Goal: Task Accomplishment & Management: Complete application form

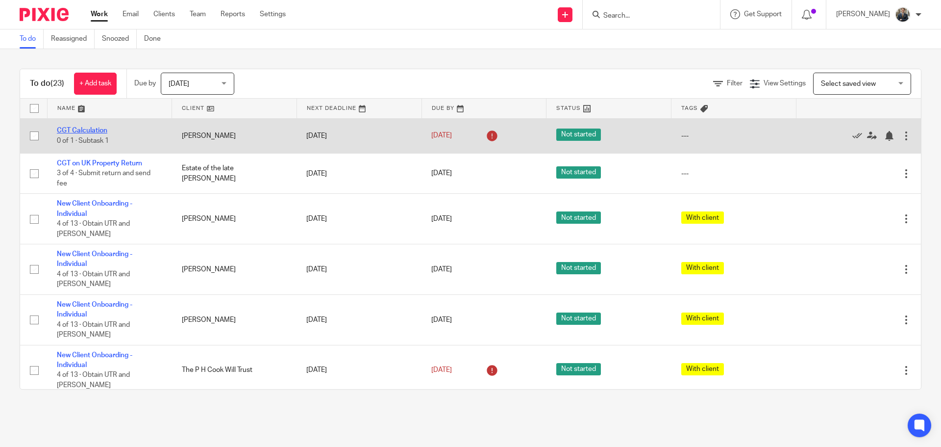
click at [93, 128] on link "CGT Calculation" at bounding box center [82, 130] width 51 height 7
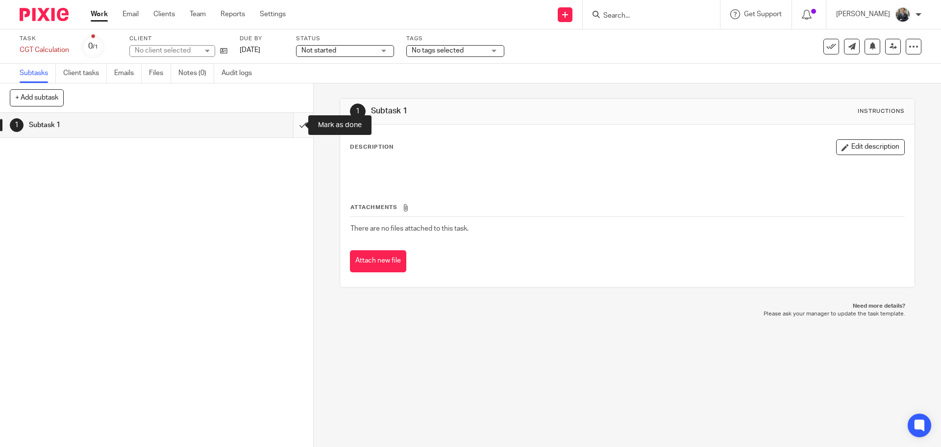
click at [293, 126] on input "submit" at bounding box center [156, 125] width 313 height 25
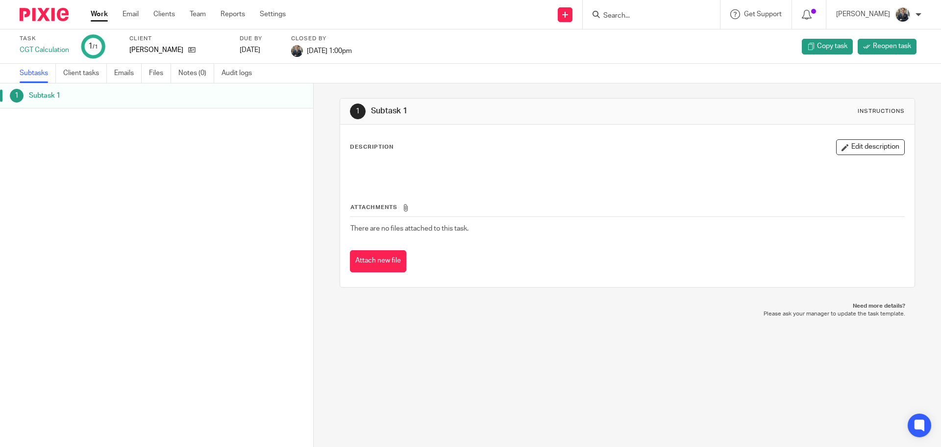
click at [53, 11] on img at bounding box center [44, 14] width 49 height 13
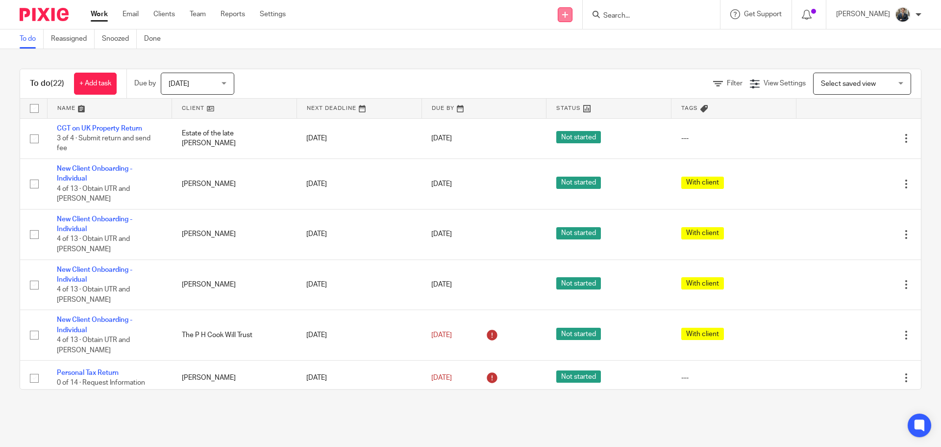
click at [571, 18] on link at bounding box center [565, 14] width 15 height 15
click at [565, 72] on link "Add client" at bounding box center [572, 75] width 60 height 14
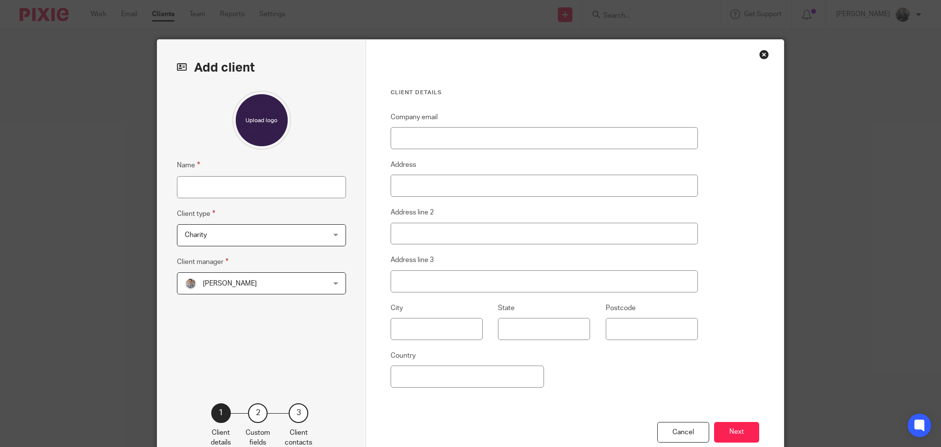
click at [761, 56] on div "Close this dialog window" at bounding box center [765, 55] width 10 height 10
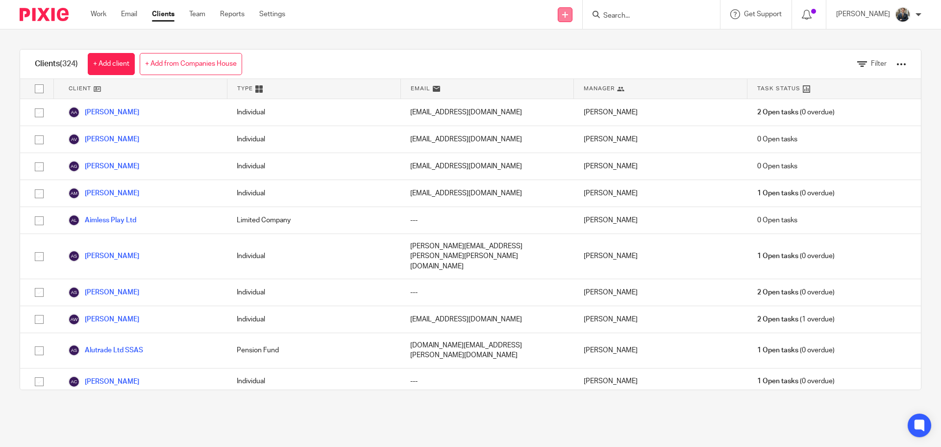
click at [568, 21] on link at bounding box center [565, 14] width 15 height 15
click at [561, 76] on link "Add client" at bounding box center [572, 75] width 60 height 14
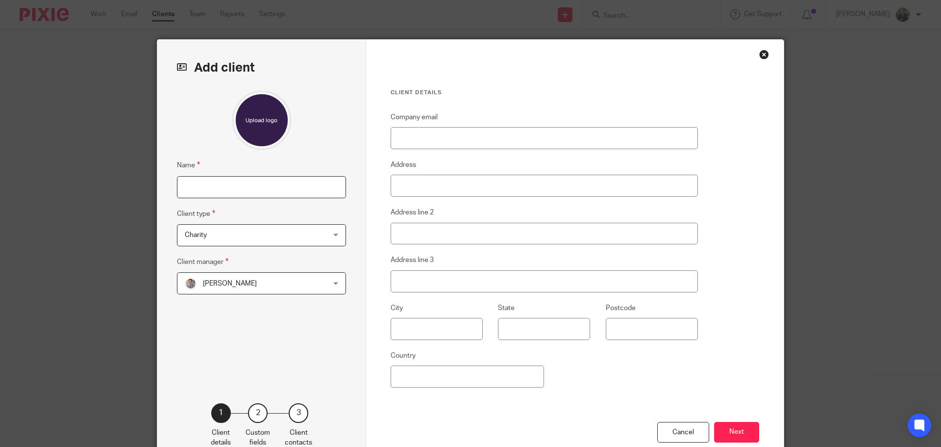
click at [237, 189] on input "Name" at bounding box center [261, 187] width 169 height 22
drag, startPoint x: 290, startPoint y: 186, endPoint x: 236, endPoint y: 182, distance: 54.0
click at [236, 182] on input "Estate of the late [PERSON_NAME]" at bounding box center [261, 187] width 169 height 22
type input "Estate of the late [PERSON_NAME]"
click at [273, 229] on span "Charity" at bounding box center [249, 235] width 128 height 21
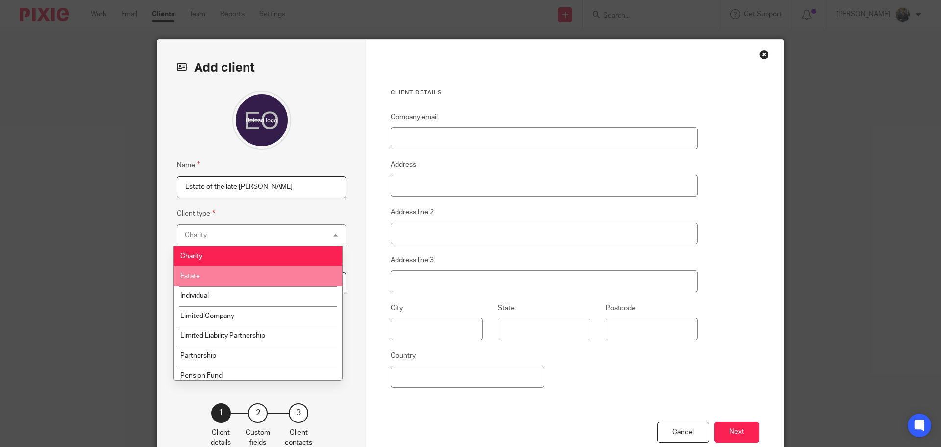
click at [240, 272] on li "Estate" at bounding box center [258, 276] width 168 height 20
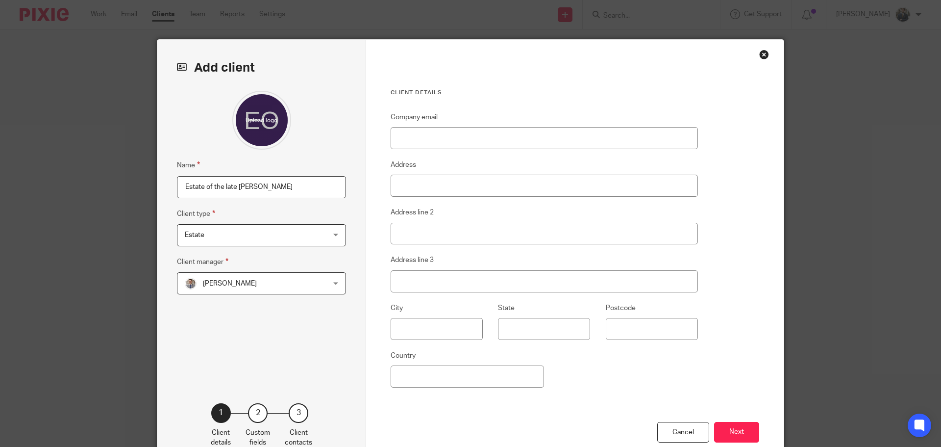
click at [246, 276] on span "[PERSON_NAME]" at bounding box center [249, 283] width 128 height 21
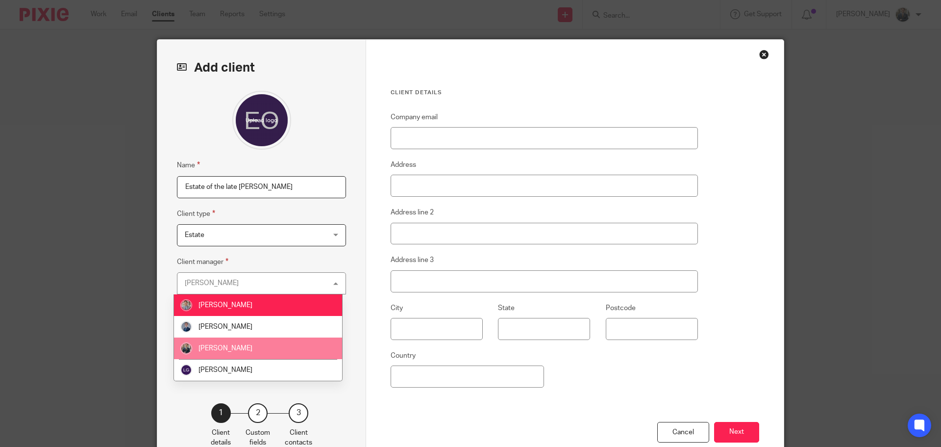
click at [205, 349] on span "[PERSON_NAME]" at bounding box center [226, 348] width 54 height 7
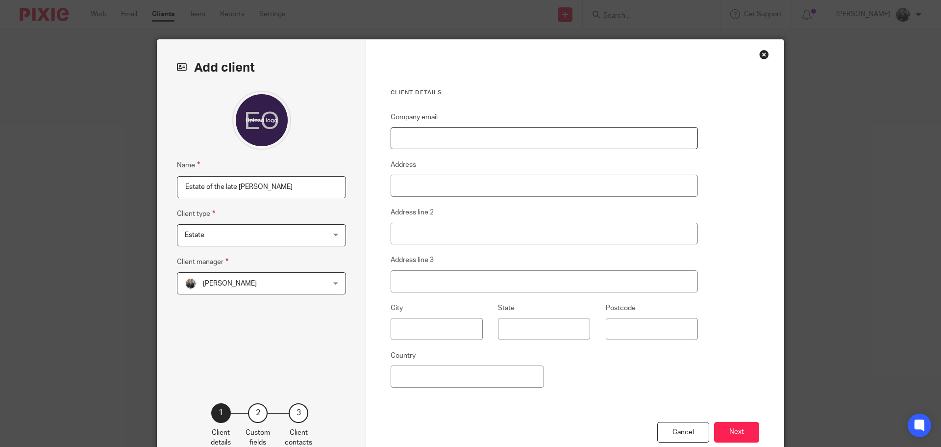
click at [450, 130] on input "Company email" at bounding box center [544, 138] width 307 height 22
click at [450, 146] on input "Company email" at bounding box center [544, 138] width 307 height 22
paste input "h1als@aol.co.uk"
type input "h1als@aol.co.uk"
click at [726, 439] on button "Next" at bounding box center [736, 432] width 45 height 21
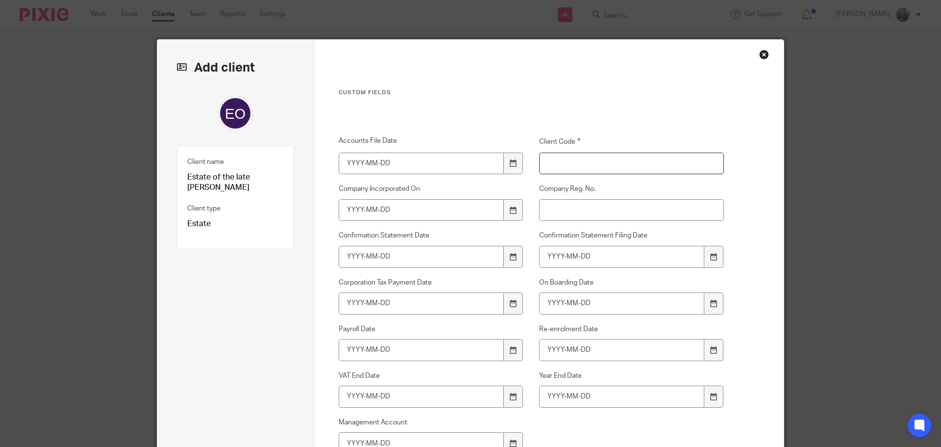
click at [570, 163] on input "Client Code" at bounding box center [631, 163] width 185 height 22
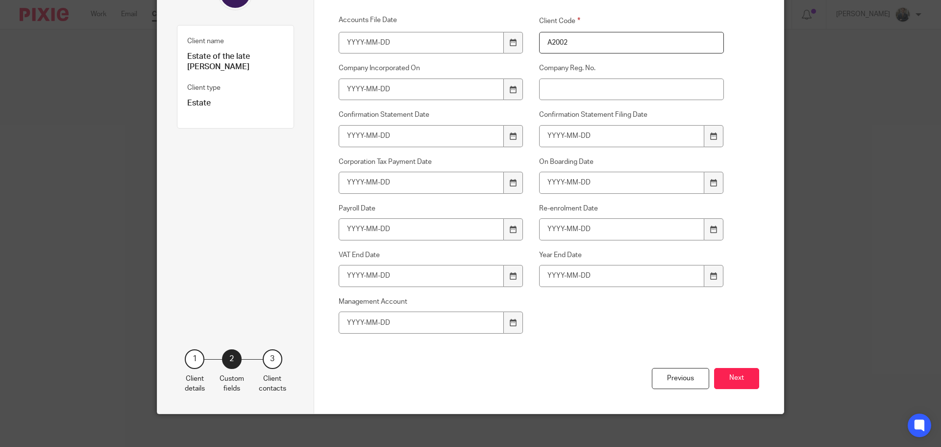
scroll to position [127, 0]
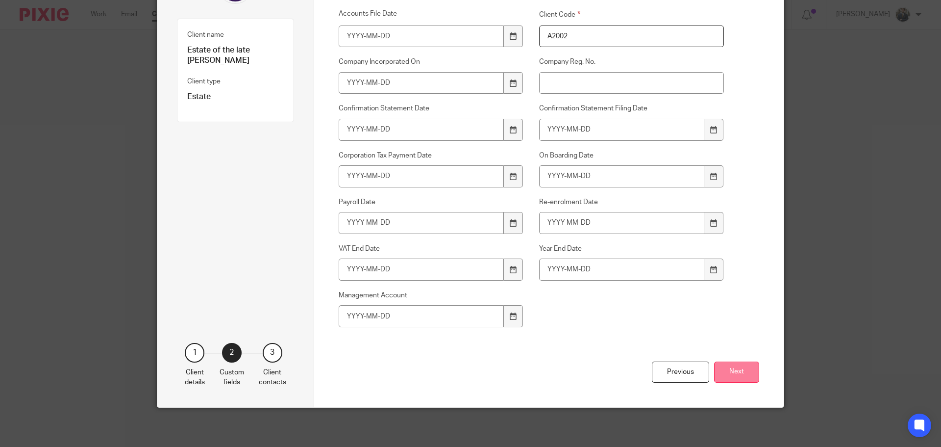
type input "A2002"
click at [747, 379] on button "Next" at bounding box center [736, 371] width 45 height 21
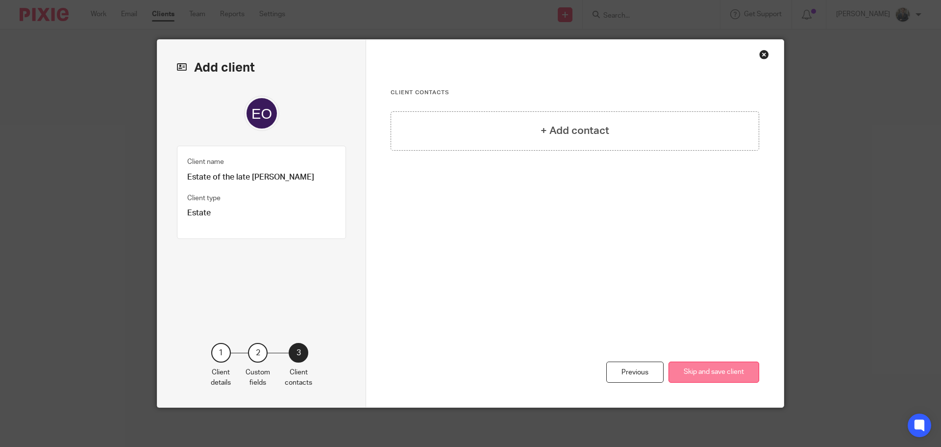
click at [719, 367] on button "Skip and save client" at bounding box center [714, 371] width 91 height 21
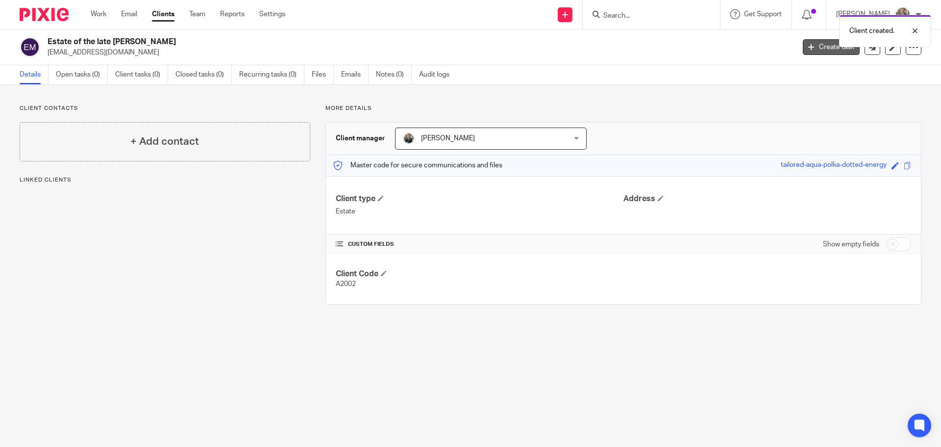
click at [809, 51] on link "Create task" at bounding box center [831, 47] width 57 height 16
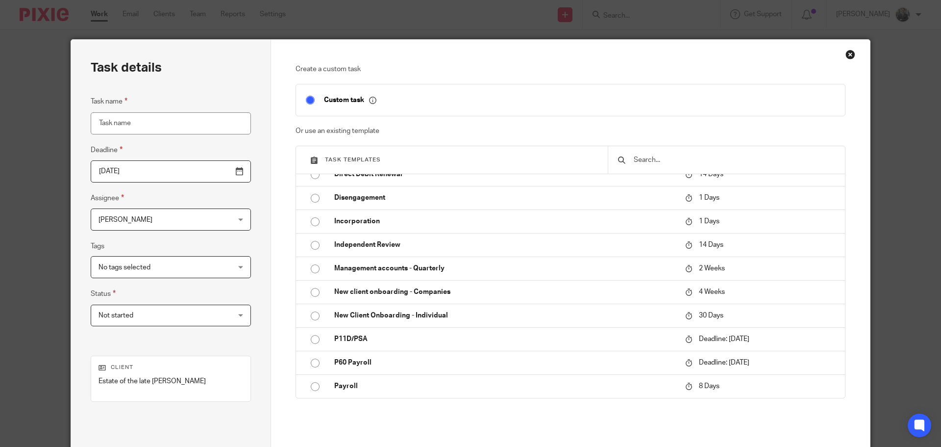
scroll to position [245, 0]
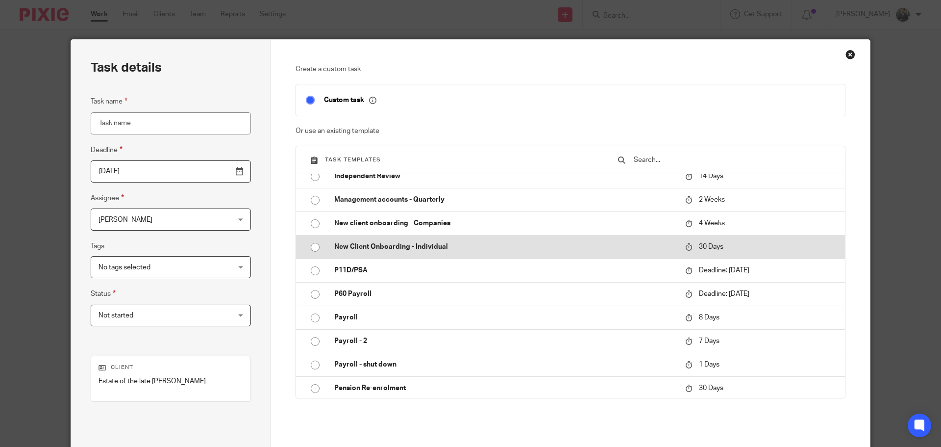
click at [452, 244] on p "New Client Onboarding - Individual" at bounding box center [504, 247] width 341 height 10
type input "2025-09-19"
type input "New Client Onboarding - Individual"
checkbox input "false"
radio input "true"
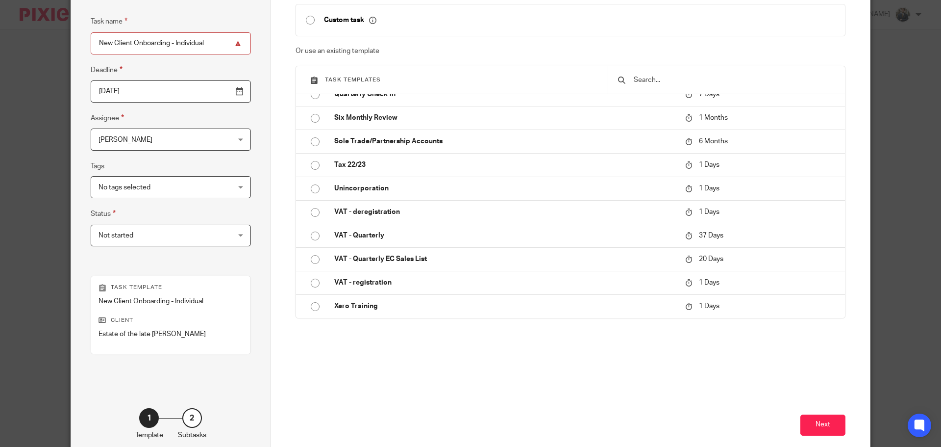
scroll to position [133, 0]
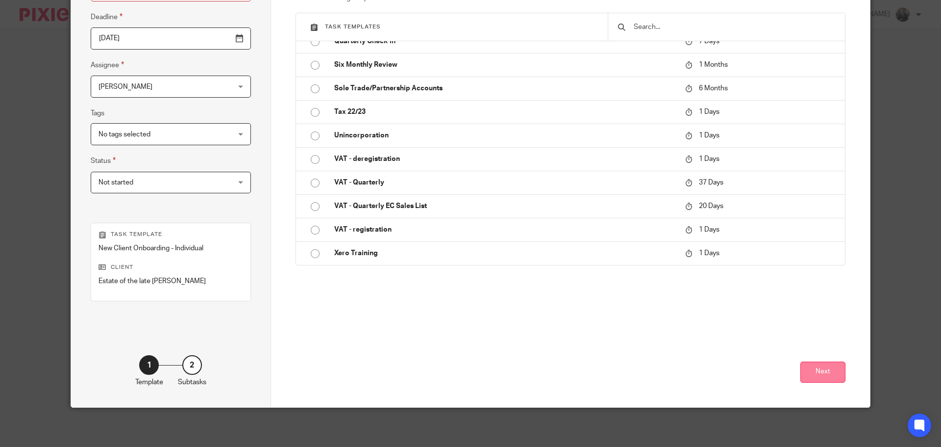
click at [803, 375] on button "Next" at bounding box center [823, 371] width 45 height 21
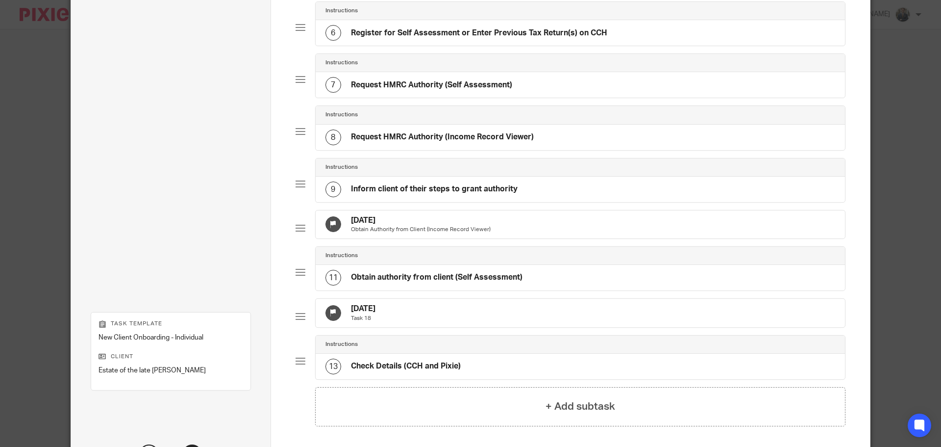
scroll to position [453, 0]
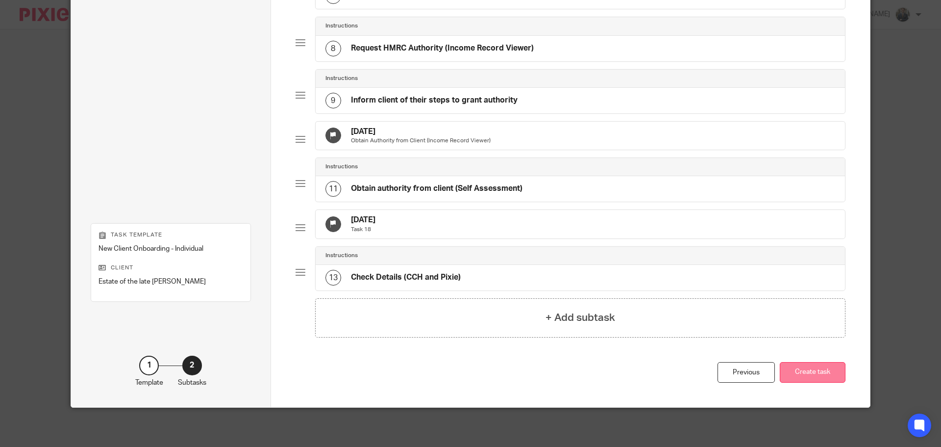
click at [807, 371] on button "Create task" at bounding box center [813, 372] width 66 height 21
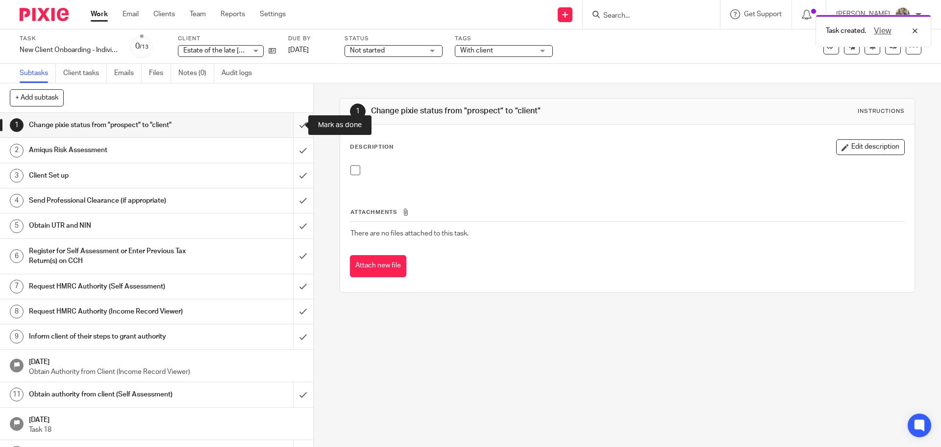
click at [286, 127] on input "submit" at bounding box center [156, 125] width 313 height 25
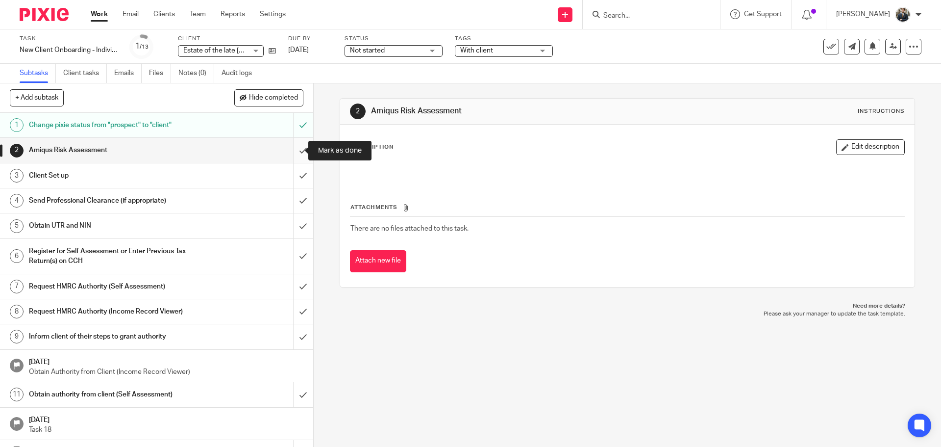
click at [294, 150] on input "submit" at bounding box center [156, 150] width 313 height 25
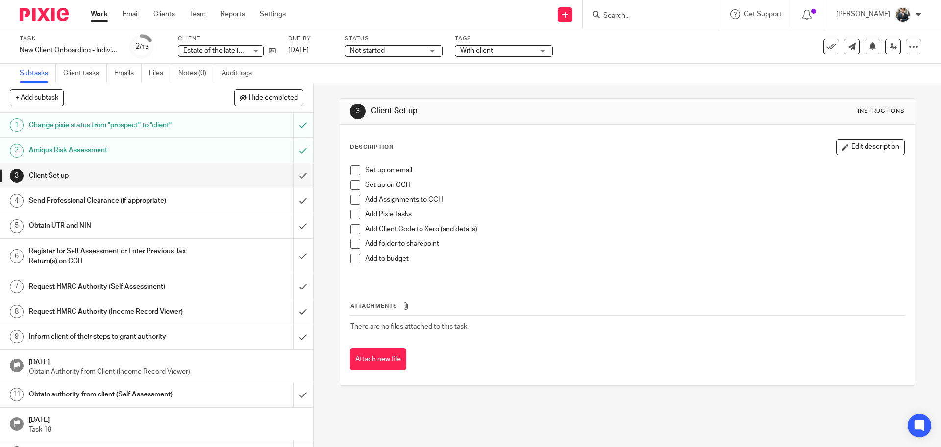
click at [351, 172] on span at bounding box center [356, 170] width 10 height 10
click at [354, 183] on span at bounding box center [356, 185] width 10 height 10
click at [356, 196] on span at bounding box center [356, 200] width 10 height 10
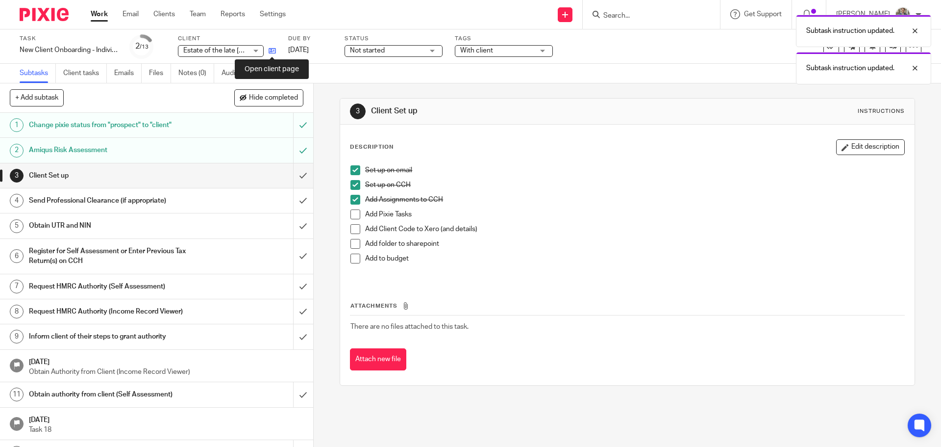
click at [272, 52] on icon at bounding box center [272, 50] width 7 height 7
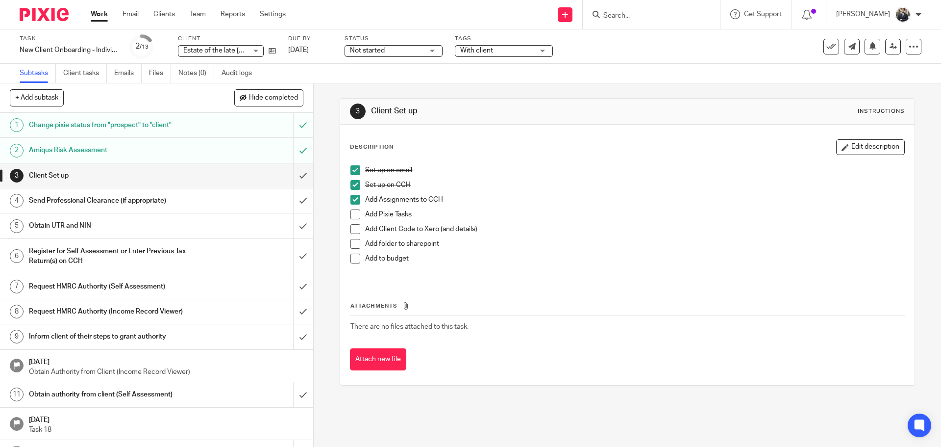
click at [354, 219] on span at bounding box center [356, 214] width 10 height 10
click at [354, 229] on span at bounding box center [356, 229] width 10 height 10
click at [352, 245] on span at bounding box center [356, 244] width 10 height 10
click at [356, 260] on span at bounding box center [356, 258] width 10 height 10
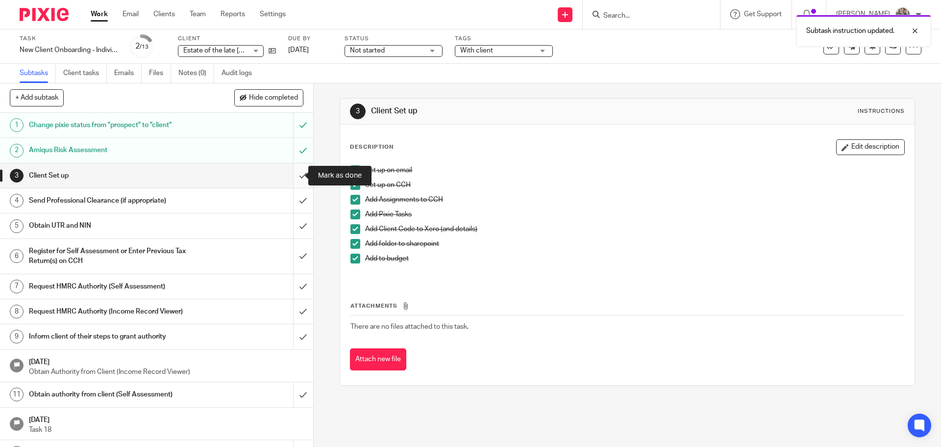
click at [294, 181] on input "submit" at bounding box center [156, 175] width 313 height 25
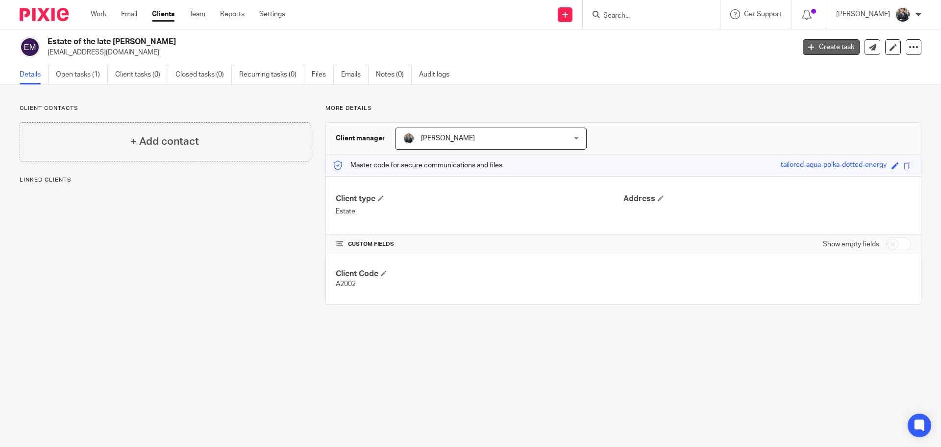
click at [830, 51] on link "Create task" at bounding box center [831, 47] width 57 height 16
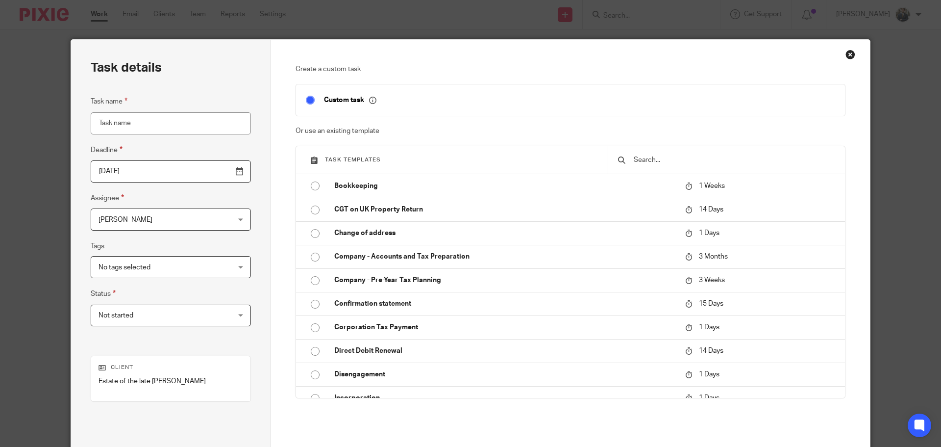
click at [117, 128] on input "Task name" at bounding box center [171, 123] width 160 height 22
type input "Informal Deceased Estate"
click at [219, 172] on input "[DATE]" at bounding box center [171, 171] width 160 height 22
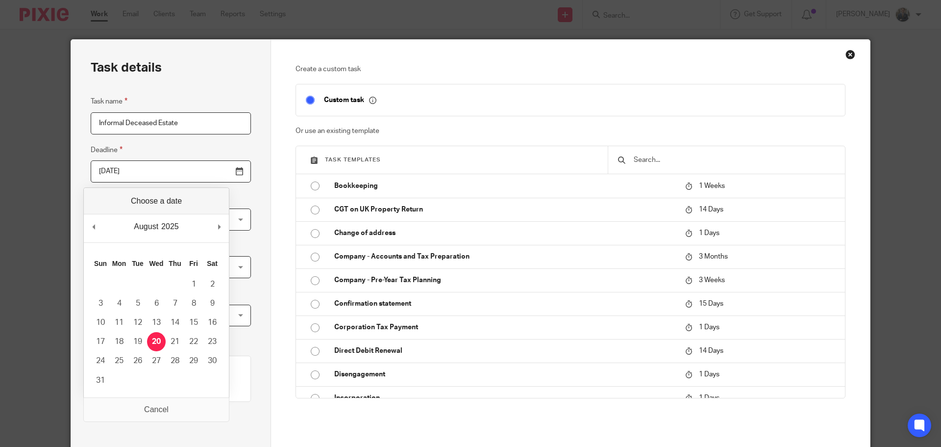
click at [228, 223] on div "August January February March April May June July August September October Nove…" at bounding box center [156, 228] width 145 height 28
type input "[DATE]"
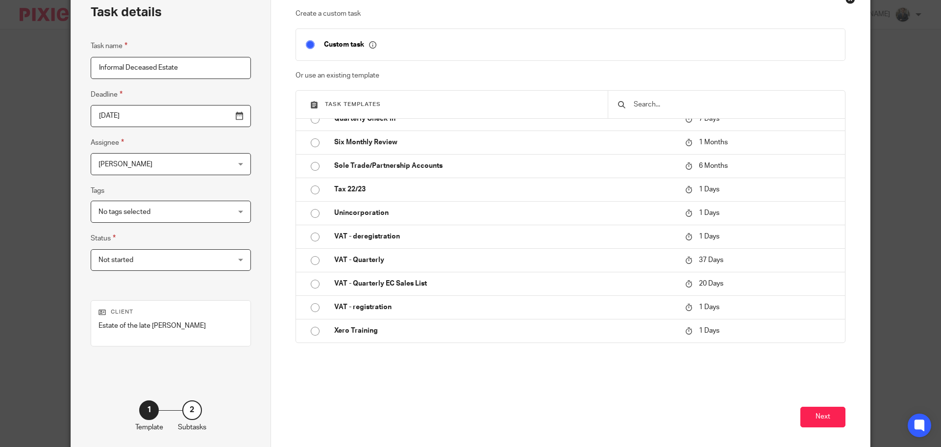
scroll to position [100, 0]
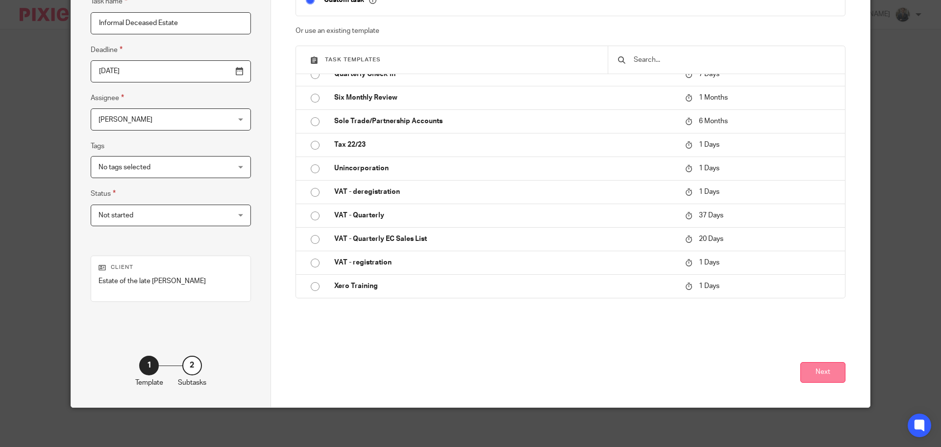
click at [812, 373] on button "Next" at bounding box center [823, 372] width 45 height 21
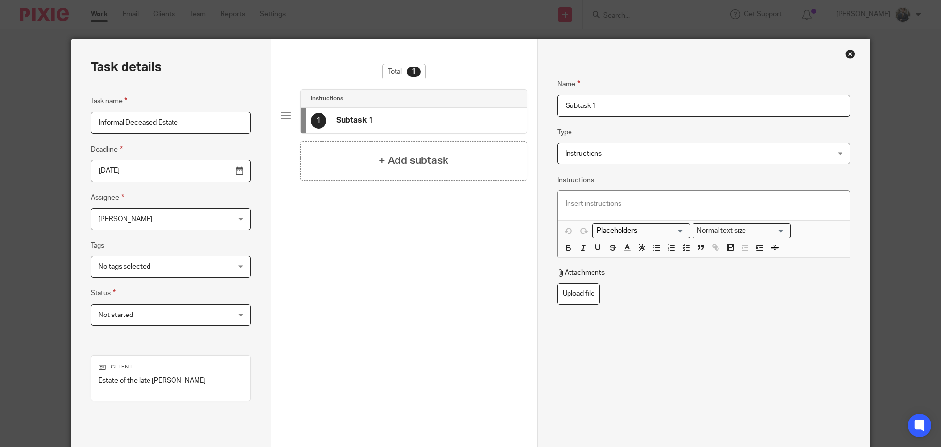
scroll to position [0, 0]
drag, startPoint x: 608, startPoint y: 102, endPoint x: 326, endPoint y: 74, distance: 283.9
click at [326, 74] on div "Task details Task name Informal Deceased Estate Deadline [DATE] Assignee [PERSO…" at bounding box center [470, 273] width 799 height 467
type input "Do tax calcs"
click at [353, 165] on div "+ Add subtask" at bounding box center [414, 161] width 227 height 39
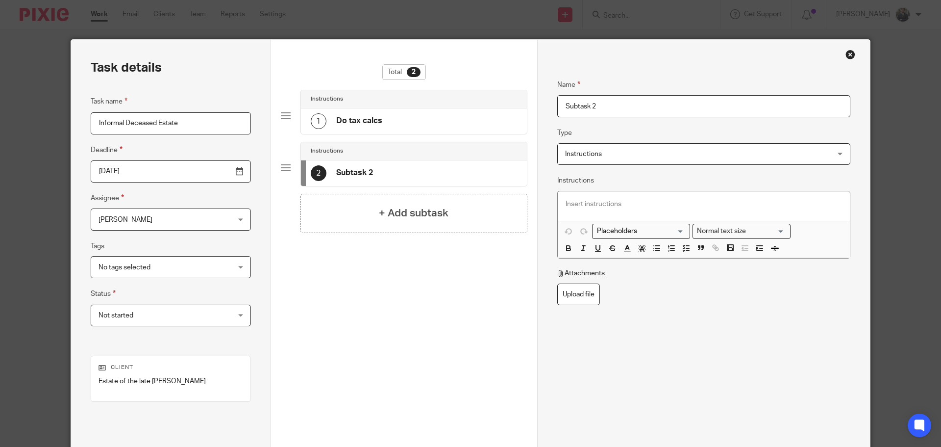
drag, startPoint x: 602, startPoint y: 111, endPoint x: 369, endPoint y: 77, distance: 234.8
click at [369, 78] on div "Task details Task name Informal Deceased Estate Deadline 2025-09-30 Assignee Ja…" at bounding box center [470, 273] width 799 height 467
type input "REview other issues"
click at [420, 209] on h4 "+ Add subtask" at bounding box center [414, 212] width 70 height 15
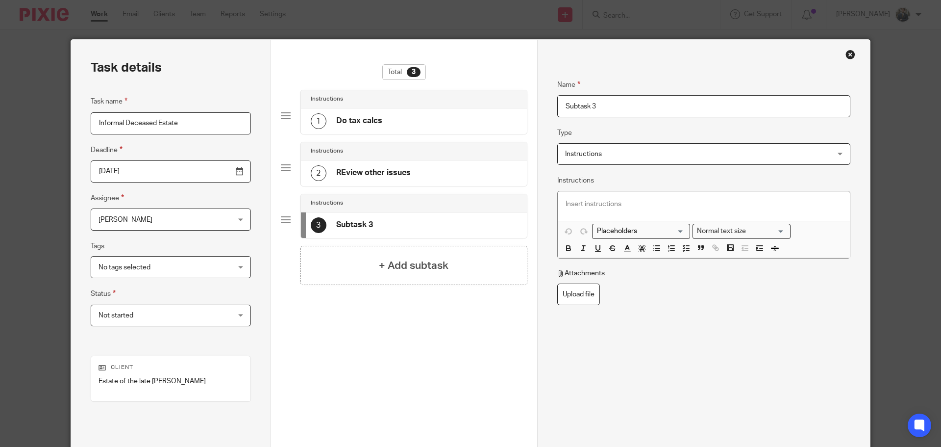
drag, startPoint x: 567, startPoint y: 111, endPoint x: 483, endPoint y: 107, distance: 84.4
click at [485, 107] on div "Task details Task name Informal Deceased Estate Deadline 2025-09-30 Assignee Ja…" at bounding box center [470, 273] width 799 height 467
type input "Send calcs to client and fee"
click at [435, 283] on div "+ Add subtask" at bounding box center [414, 265] width 227 height 39
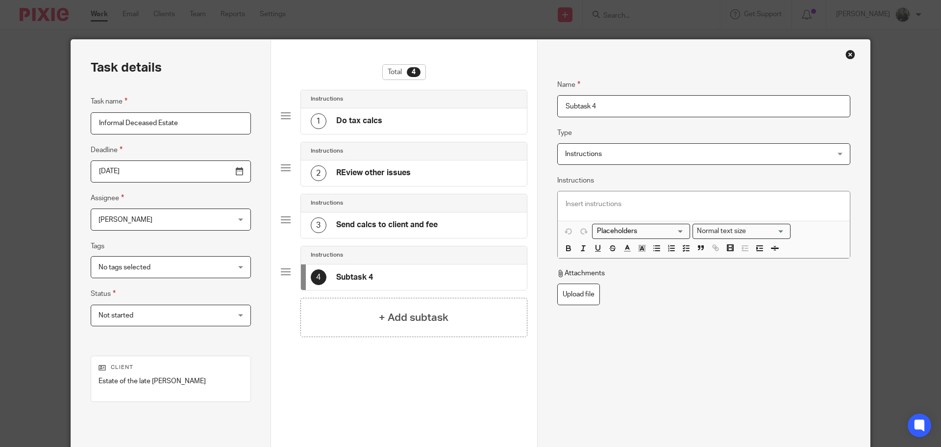
drag, startPoint x: 604, startPoint y: 119, endPoint x: 399, endPoint y: 114, distance: 205.0
click at [399, 114] on div "Task details Task name Informal Deceased Estate Deadline 2025-09-30 Assignee Ja…" at bounding box center [470, 273] width 799 height 467
click at [654, 110] on input "Subtask 4" at bounding box center [703, 106] width 293 height 22
drag, startPoint x: 658, startPoint y: 107, endPoint x: 376, endPoint y: 118, distance: 282.6
click at [376, 118] on div "Task details Task name Informal Deceased Estate Deadline 2025-09-30 Assignee Ja…" at bounding box center [470, 273] width 799 height 467
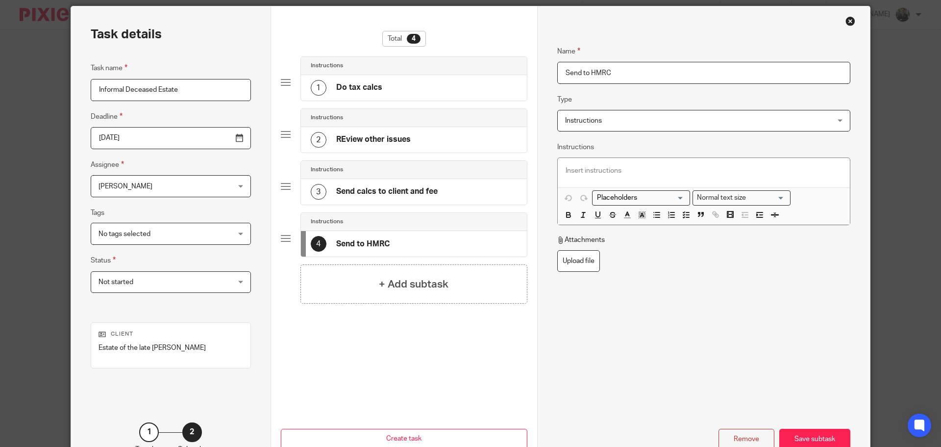
scroll to position [100, 0]
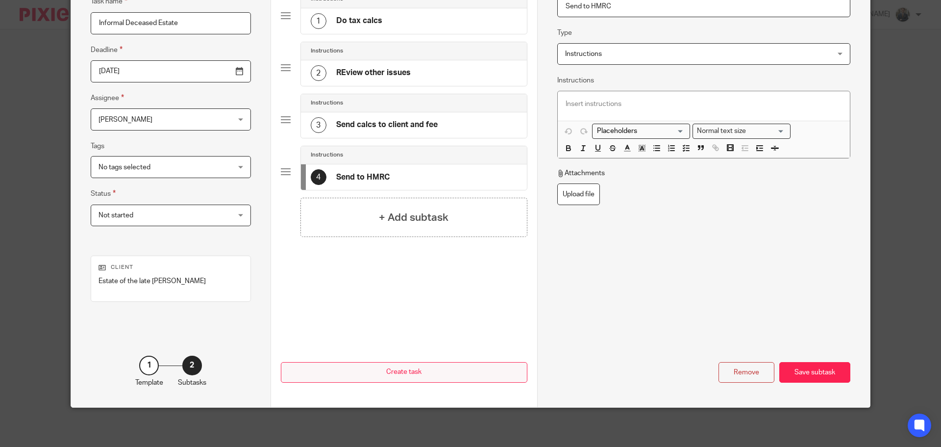
type input "Send to HMRC"
click at [473, 378] on button "Create task" at bounding box center [404, 372] width 247 height 21
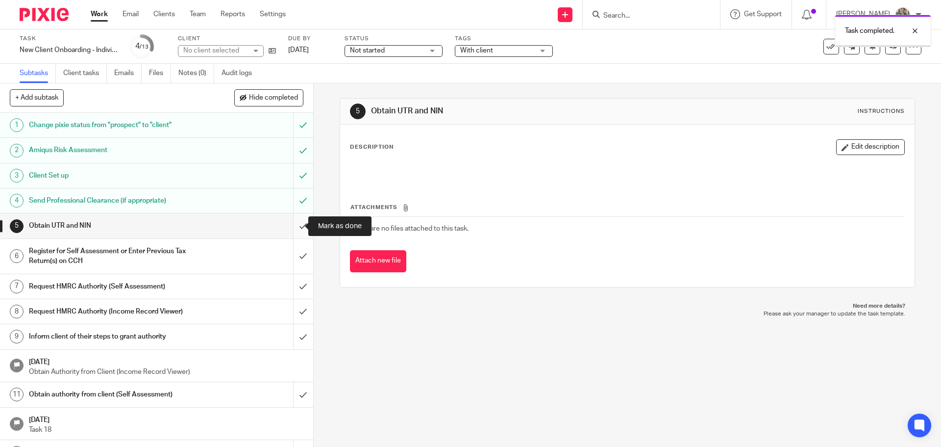
click at [298, 231] on input "submit" at bounding box center [156, 225] width 313 height 25
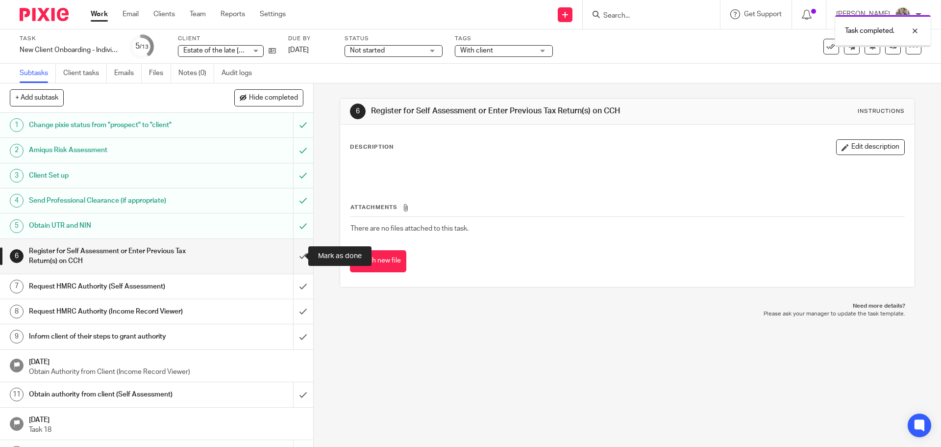
click at [295, 252] on input "submit" at bounding box center [156, 256] width 313 height 35
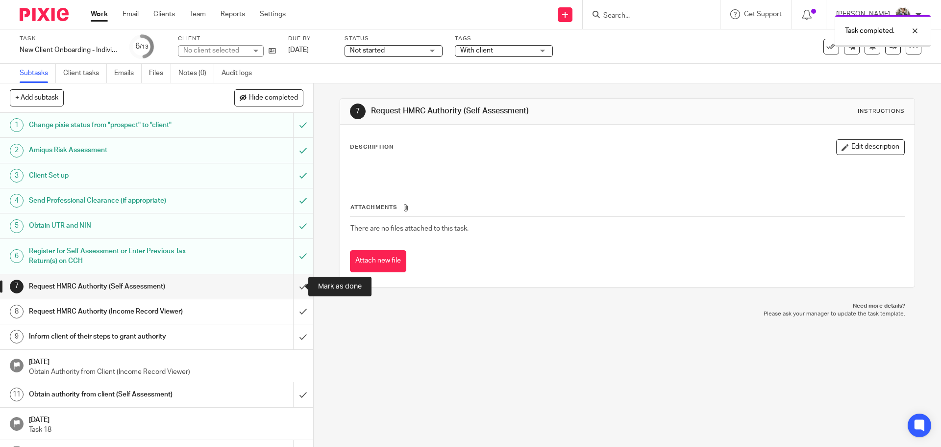
click at [299, 287] on input "submit" at bounding box center [156, 286] width 313 height 25
click at [298, 307] on input "submit" at bounding box center [156, 311] width 313 height 25
click at [293, 340] on input "submit" at bounding box center [156, 336] width 313 height 25
click at [294, 395] on input "submit" at bounding box center [156, 394] width 313 height 25
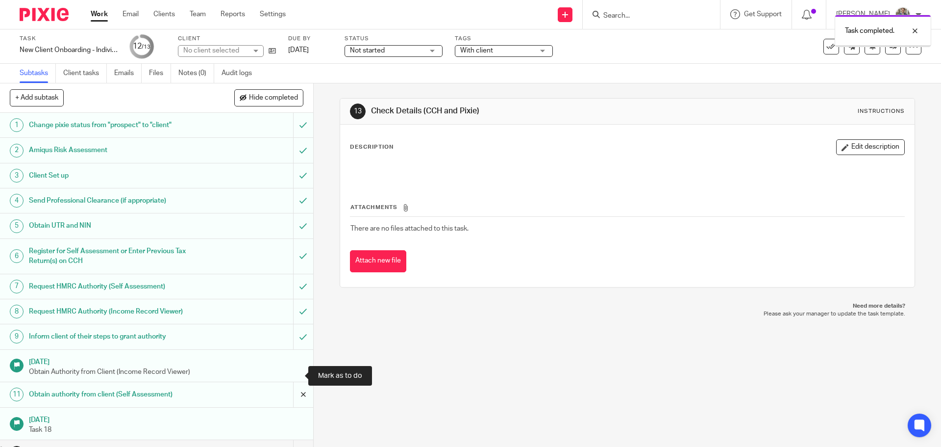
scroll to position [19, 0]
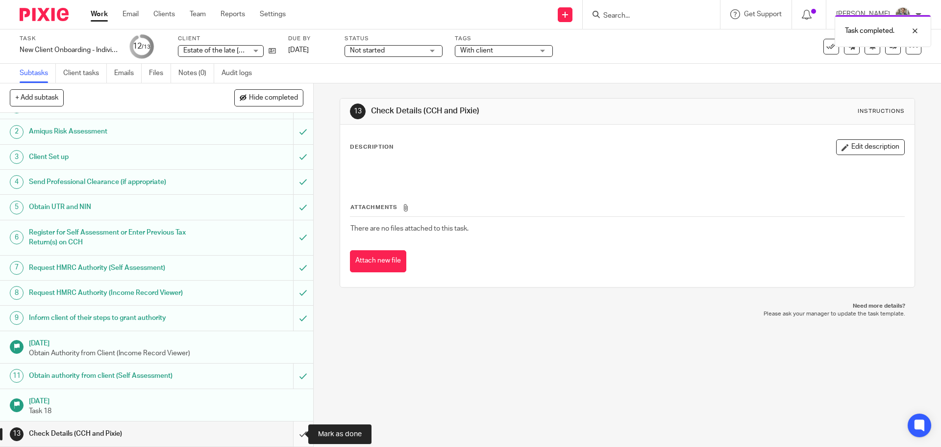
click at [292, 438] on input "submit" at bounding box center [156, 433] width 313 height 25
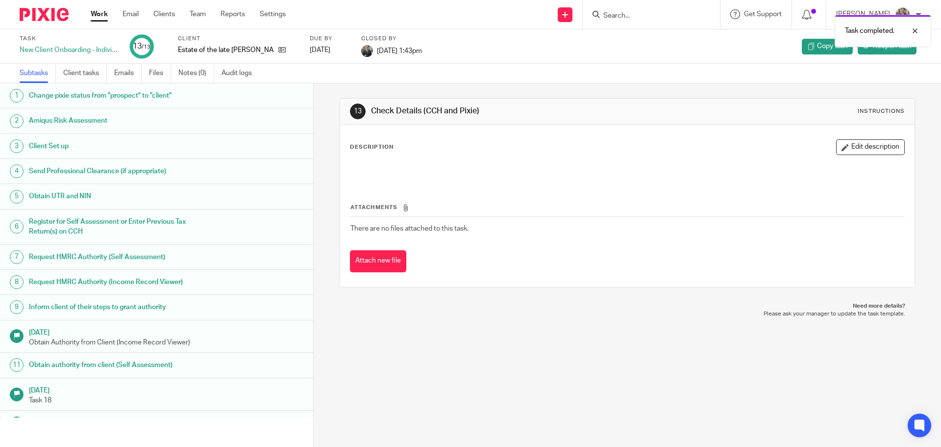
click at [51, 17] on img at bounding box center [44, 14] width 49 height 13
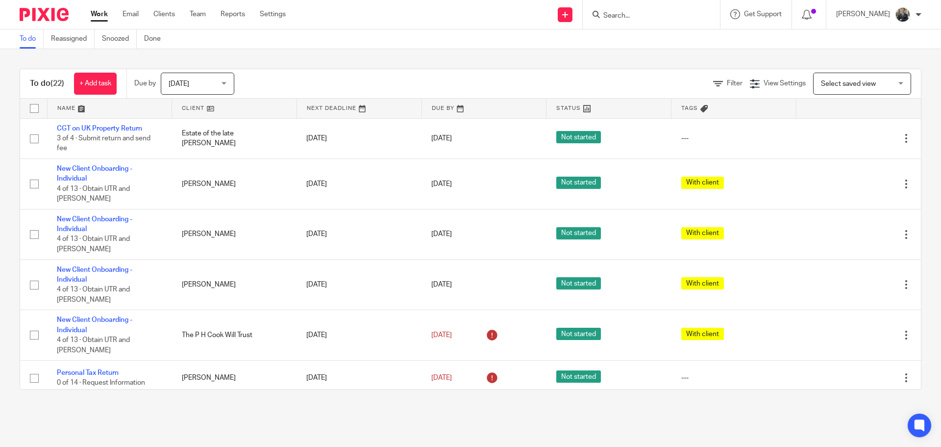
click at [651, 16] on input "Search" at bounding box center [647, 16] width 88 height 9
